Goal: Information Seeking & Learning: Find specific fact

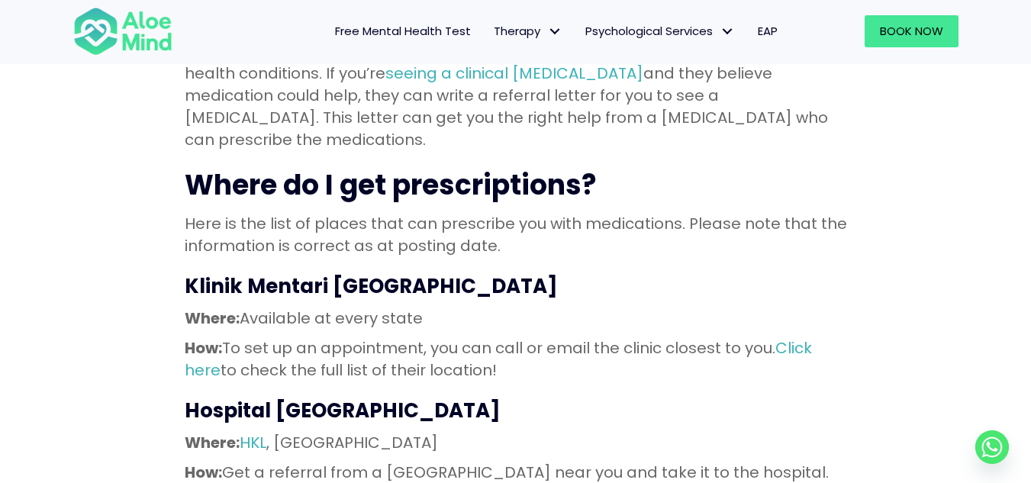
scroll to position [1465, 0]
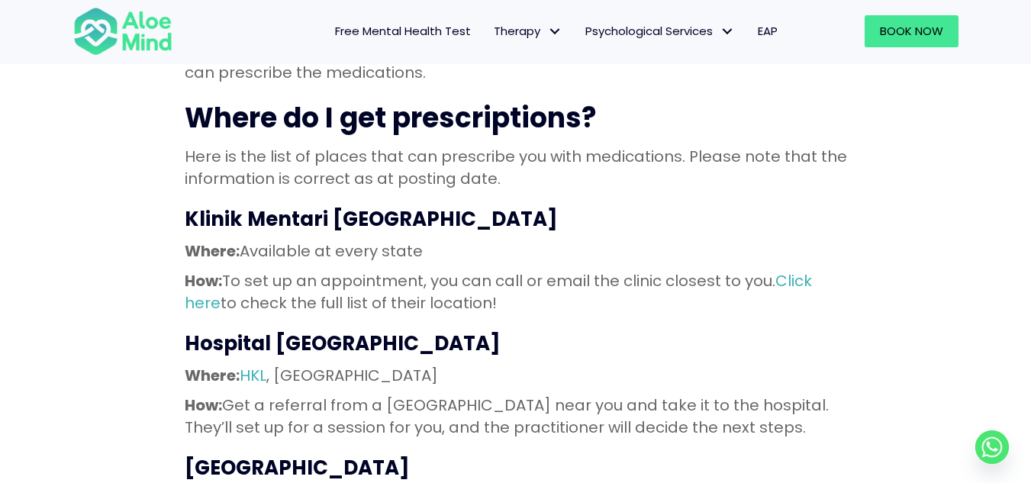
scroll to position [1496, 0]
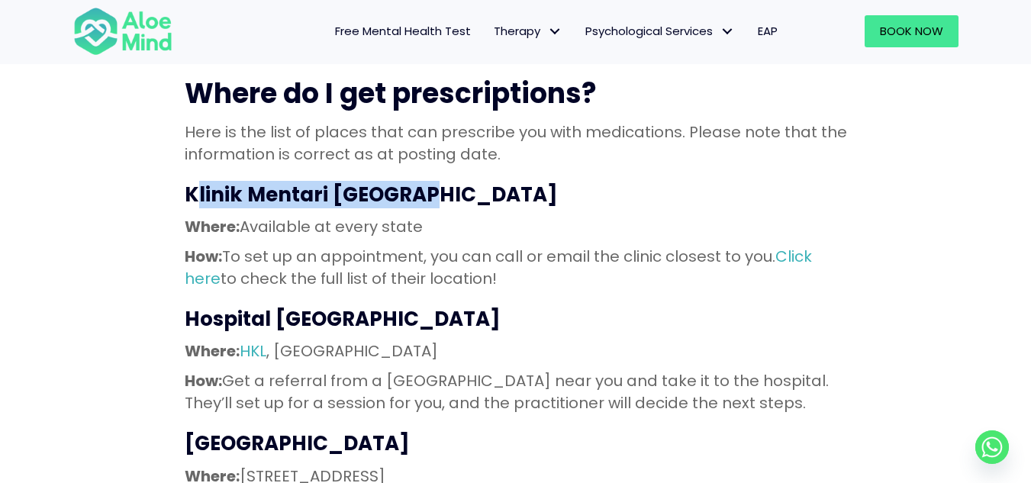
drag, startPoint x: 192, startPoint y: 144, endPoint x: 423, endPoint y: 143, distance: 231.3
click at [423, 181] on h3 "Klinik Mentari [GEOGRAPHIC_DATA]" at bounding box center [516, 194] width 662 height 27
drag, startPoint x: 423, startPoint y: 143, endPoint x: 184, endPoint y: 151, distance: 239.0
click at [185, 181] on h3 "Klinik Mentari [GEOGRAPHIC_DATA]" at bounding box center [516, 194] width 662 height 27
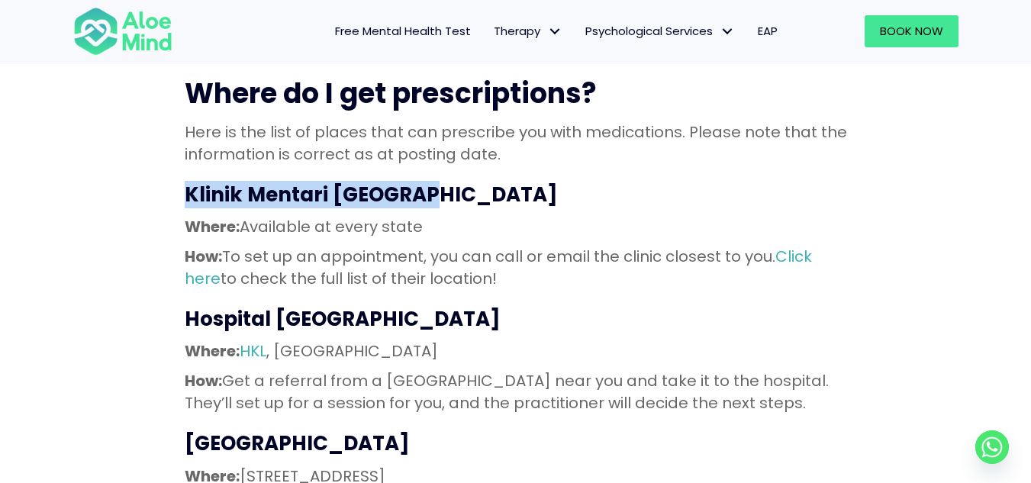
copy h3 "Klinik Mentari [GEOGRAPHIC_DATA]"
